Goal: Task Accomplishment & Management: Complete application form

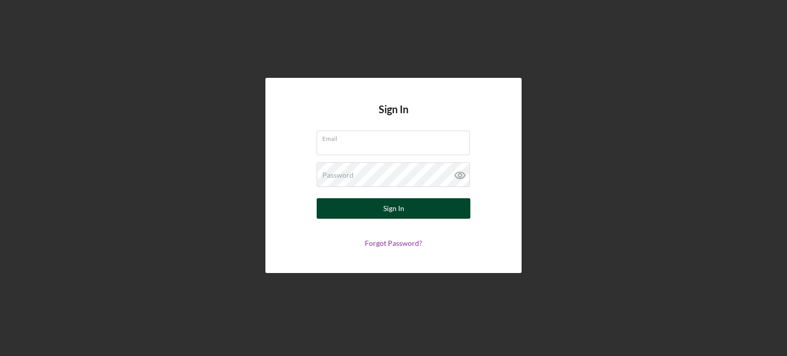
type input "[EMAIL_ADDRESS][DOMAIN_NAME]"
click at [414, 210] on button "Sign In" at bounding box center [394, 208] width 154 height 21
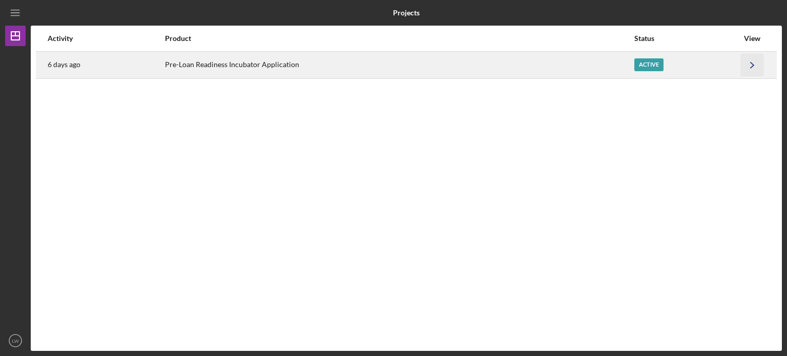
click at [752, 65] on icon "Icon/Navigate" at bounding box center [752, 64] width 23 height 23
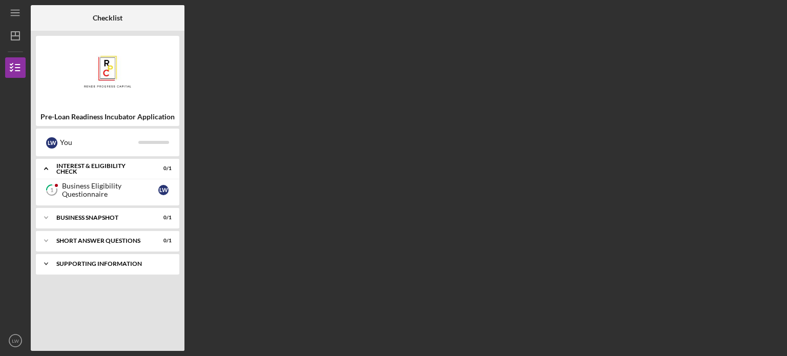
click at [145, 263] on div "Supporting Information" at bounding box center [111, 264] width 110 height 6
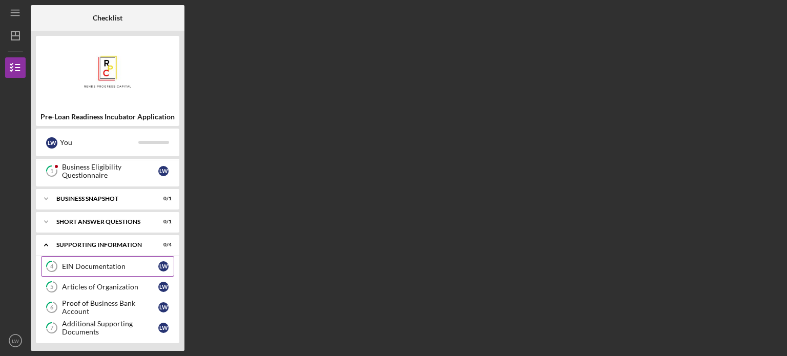
scroll to position [20, 0]
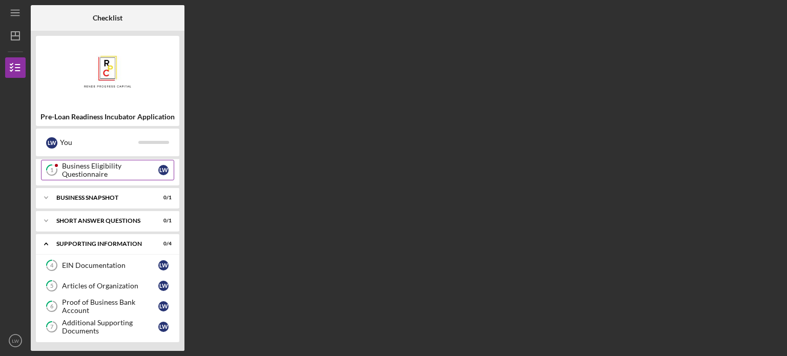
click at [141, 165] on div "Business Eligibility Questionnaire" at bounding box center [110, 170] width 96 height 16
